Goal: Information Seeking & Learning: Learn about a topic

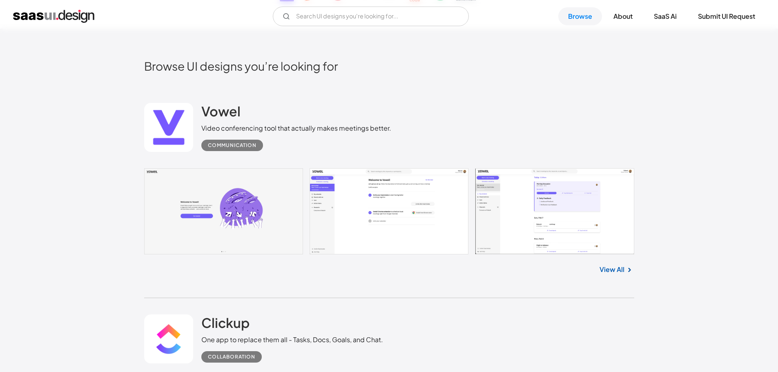
scroll to position [204, 0]
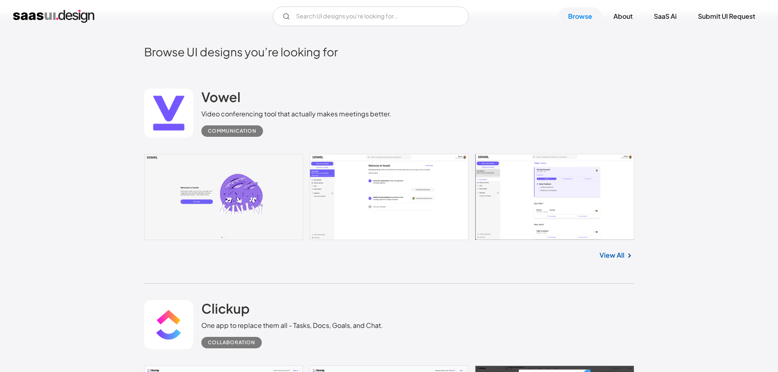
click at [405, 265] on div "View All" at bounding box center [389, 253] width 490 height 27
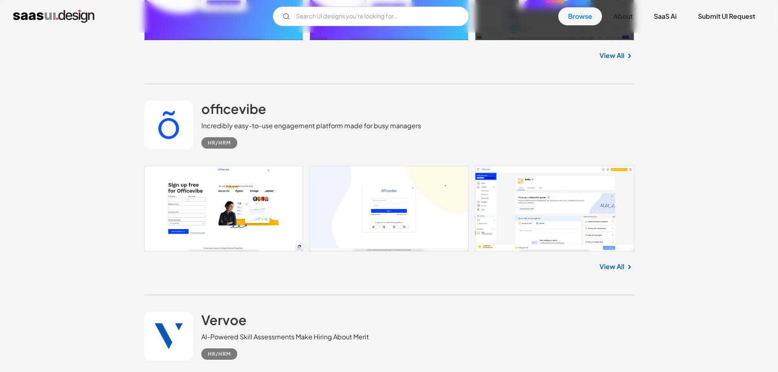
scroll to position [572, 0]
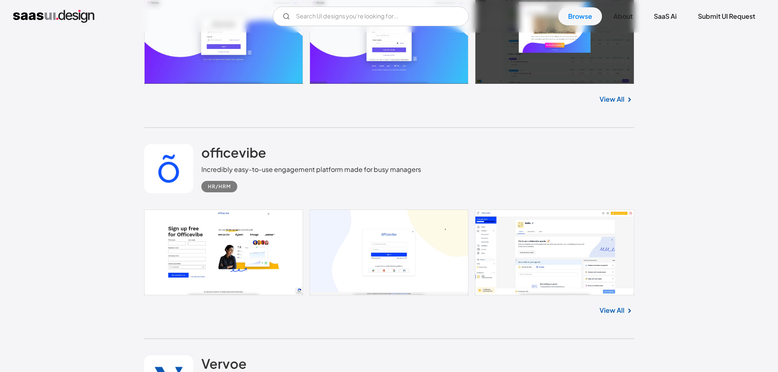
click at [615, 310] on link "View All" at bounding box center [612, 311] width 25 height 10
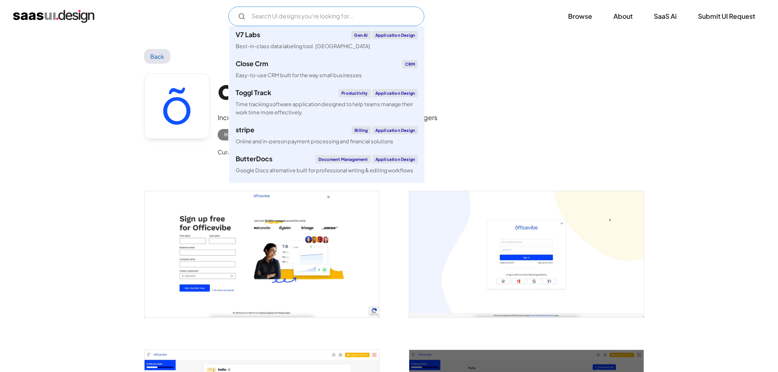
click at [388, 13] on input "Email Form" at bounding box center [326, 17] width 196 height 20
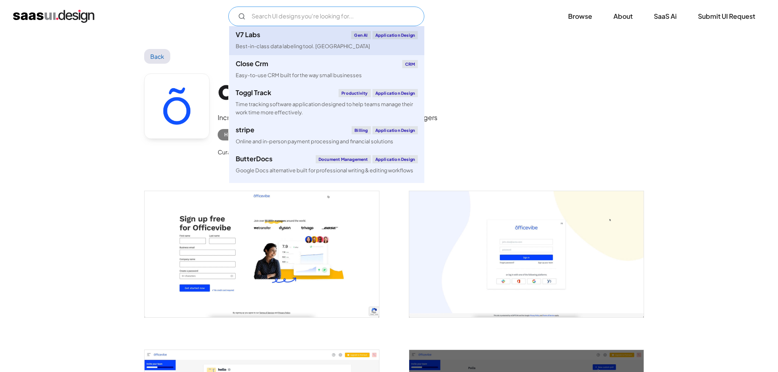
click at [297, 40] on link "V7 Labs Gen AI Application Design Best-in-class data labeling tool. GenAI" at bounding box center [326, 40] width 195 height 29
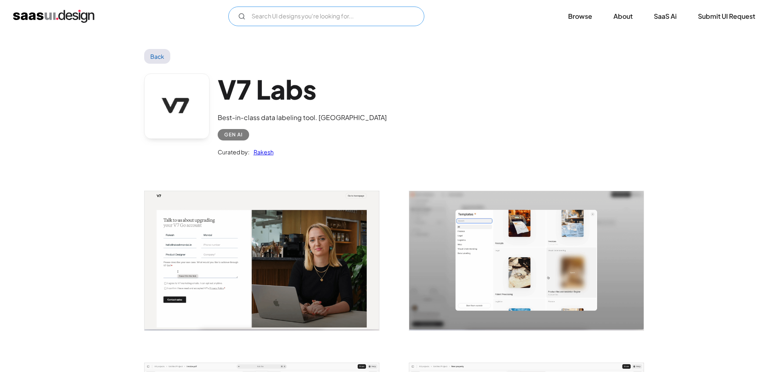
click at [364, 17] on input "Email Form" at bounding box center [326, 17] width 196 height 20
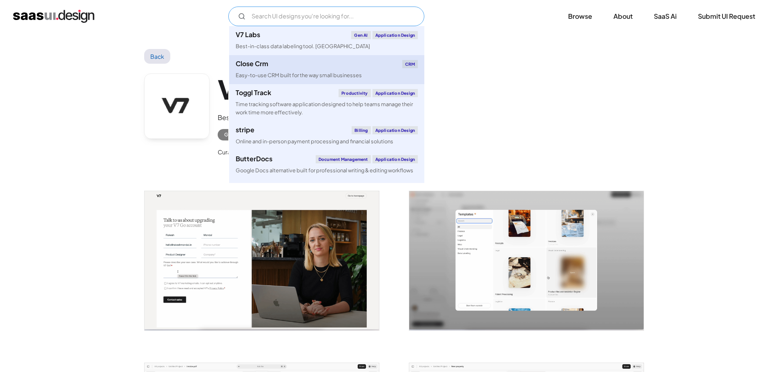
click at [317, 75] on div "Easy-to-use CRM built for the way small businesses" at bounding box center [299, 75] width 126 height 8
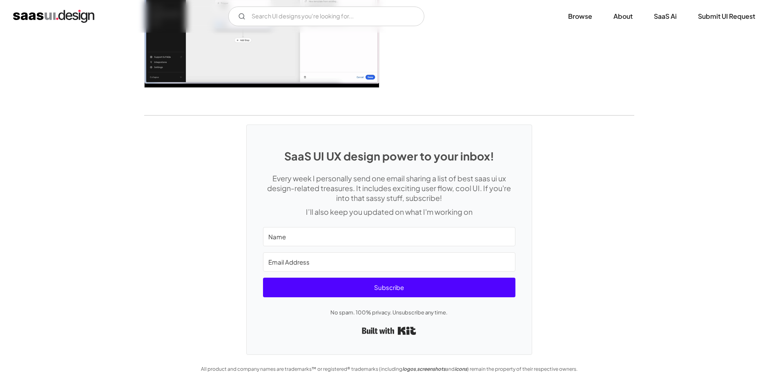
scroll to position [2130, 0]
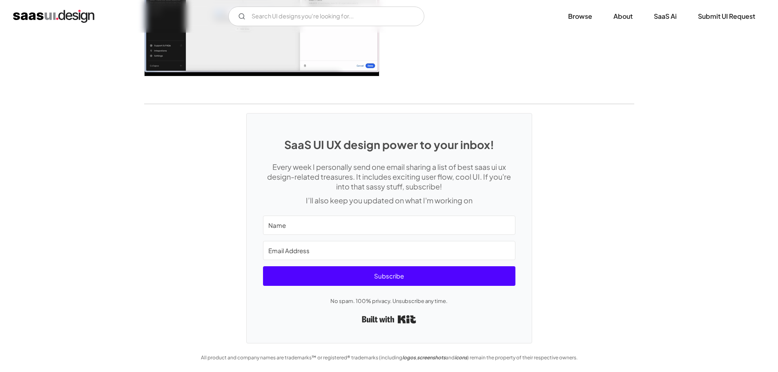
click at [394, 197] on p "I’ll also keep you updated on what I'm working on" at bounding box center [389, 201] width 252 height 10
click at [401, 188] on p "Every week I personally send one email sharing a list of best saas ui ux design…" at bounding box center [389, 176] width 252 height 29
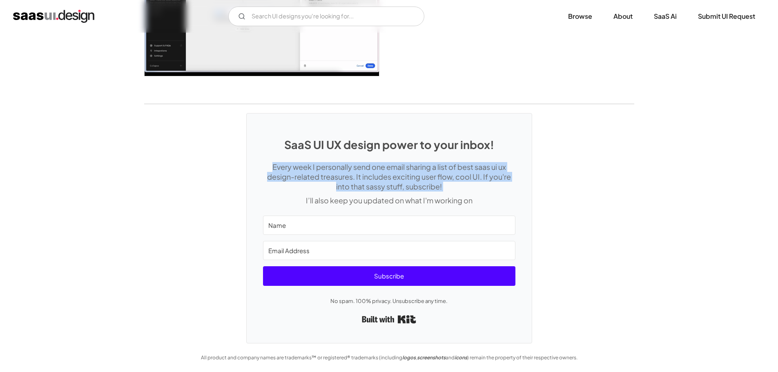
click at [401, 188] on p "Every week I personally send one email sharing a list of best saas ui ux design…" at bounding box center [389, 176] width 252 height 29
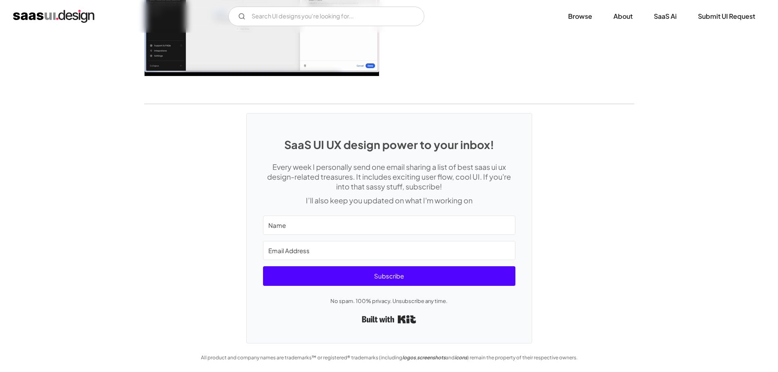
click at [398, 149] on h1 "SaaS UI UX design power to your inbox!" at bounding box center [389, 144] width 252 height 13
click at [398, 179] on p "Every week I personally send one email sharing a list of best saas ui ux design…" at bounding box center [389, 176] width 252 height 29
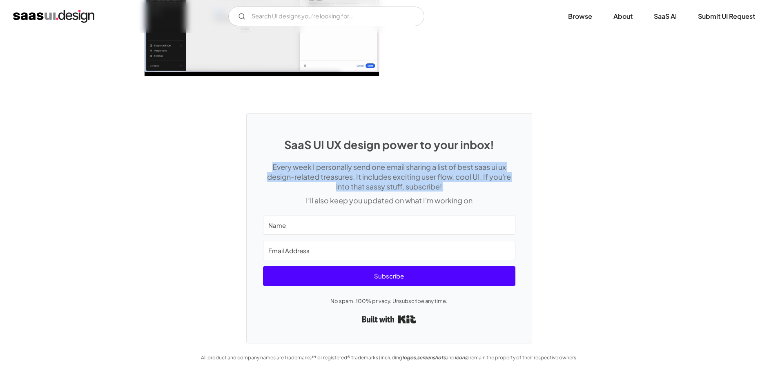
click at [398, 179] on p "Every week I personally send one email sharing a list of best saas ui ux design…" at bounding box center [389, 176] width 252 height 29
click at [471, 184] on p "Every week I personally send one email sharing a list of best saas ui ux design…" at bounding box center [389, 176] width 252 height 29
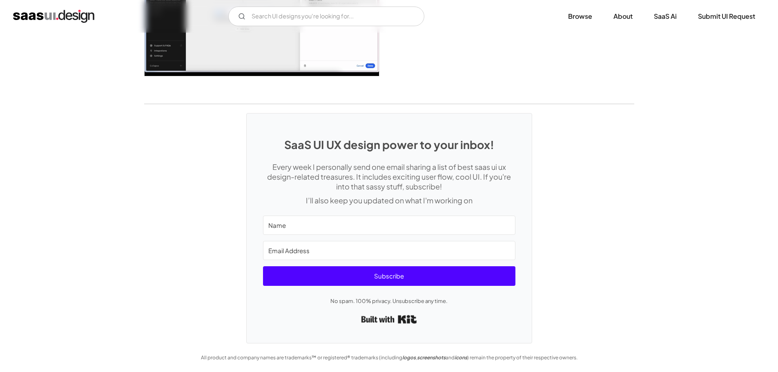
click at [413, 322] on link "Built with Kit" at bounding box center [389, 319] width 56 height 15
click at [560, 316] on div "SaaS UI UX design power to your inbox! Every week I personally send one email s…" at bounding box center [389, 223] width 778 height 239
